Goal: Task Accomplishment & Management: Manage account settings

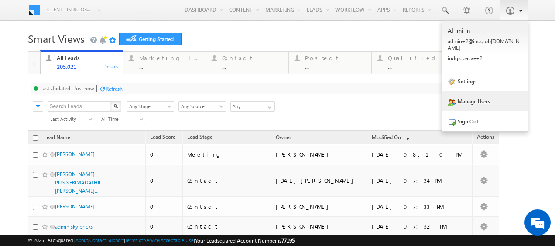
click at [481, 100] on link "Manage Users" at bounding box center [485, 101] width 86 height 20
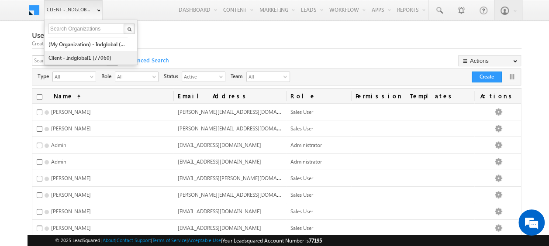
click at [95, 58] on link "Client - indglobal1 (77060)" at bounding box center [88, 58] width 80 height 14
